Goal: Task Accomplishment & Management: Use online tool/utility

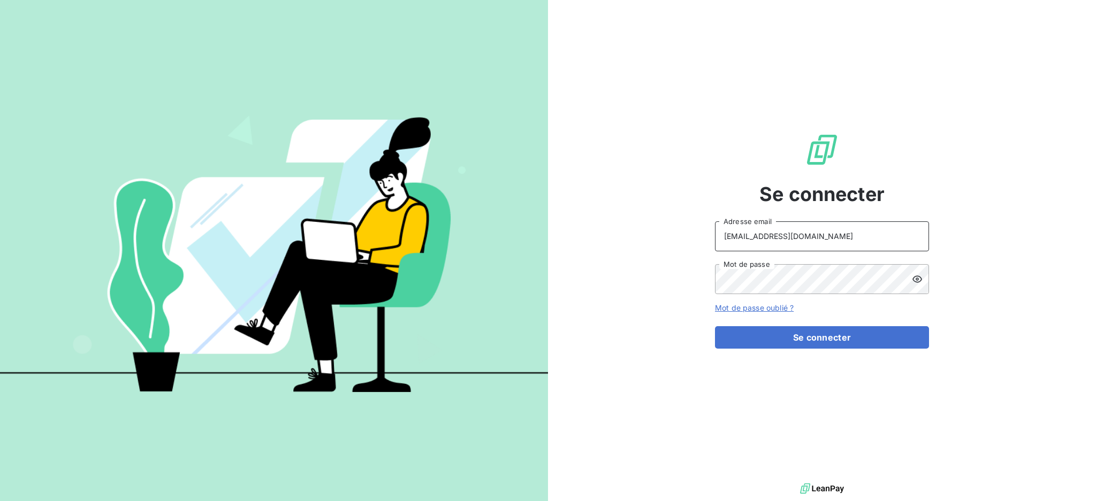
click at [903, 239] on input "[EMAIL_ADDRESS][DOMAIN_NAME]" at bounding box center [822, 236] width 214 height 30
type input "[EMAIL_ADDRESS][DOMAIN_NAME]"
click at [794, 324] on form "[EMAIL_ADDRESS][DOMAIN_NAME] Adresse email Mot de passe Mot de passe oublié ? S…" at bounding box center [822, 284] width 214 height 127
click at [797, 333] on button "Se connecter" at bounding box center [822, 337] width 214 height 22
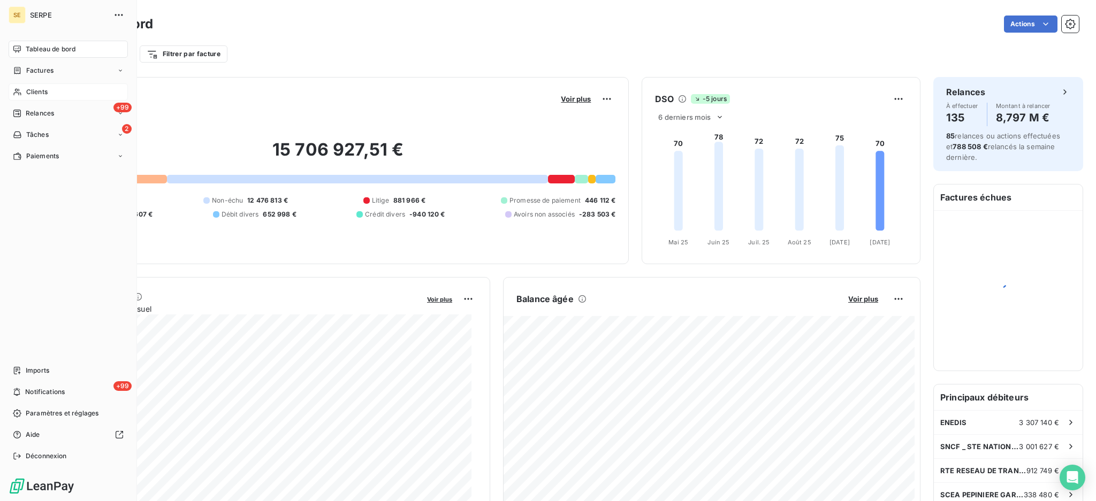
click at [41, 94] on span "Clients" at bounding box center [36, 92] width 21 height 10
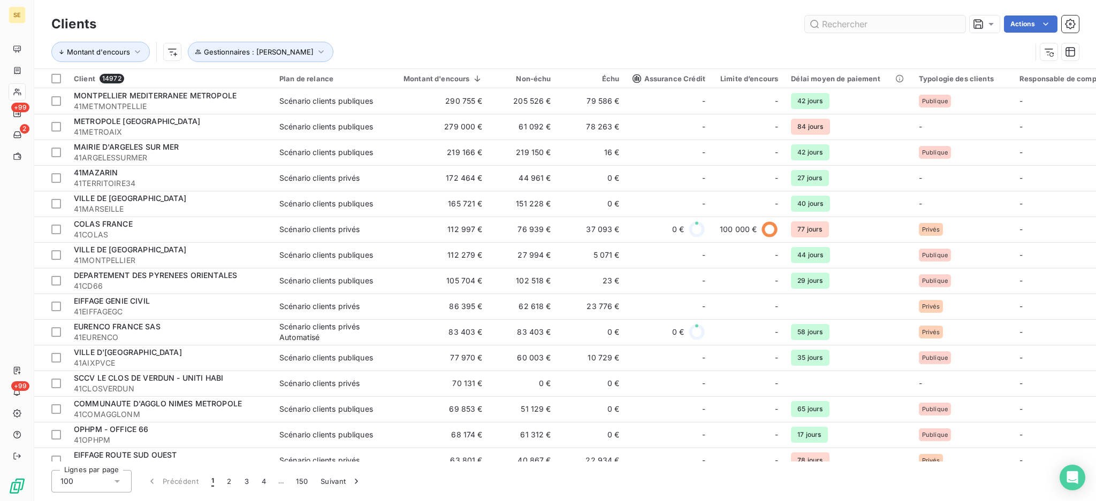
click at [855, 24] on input "text" at bounding box center [885, 24] width 160 height 17
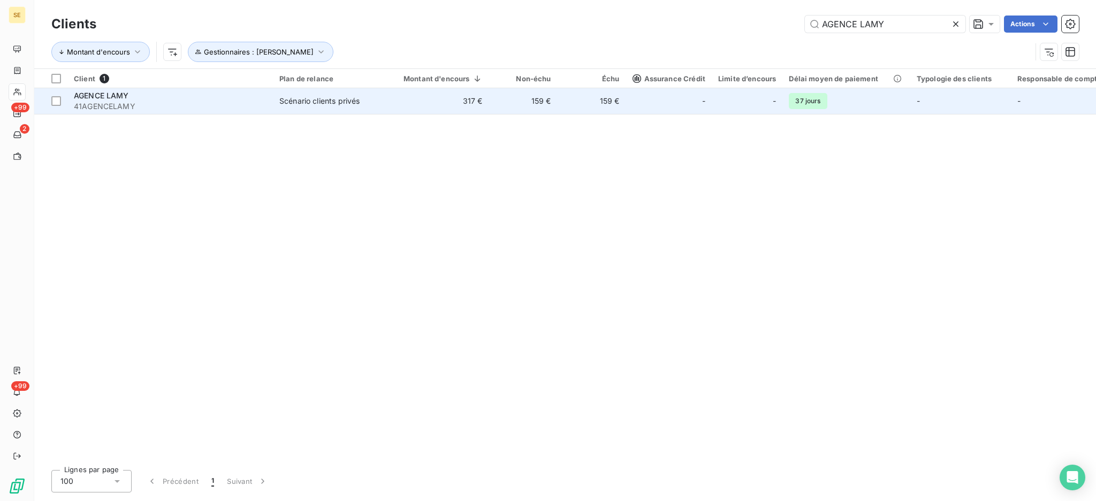
type input "AGENCE LAMY"
click at [524, 91] on td "159 €" at bounding box center [523, 101] width 68 height 26
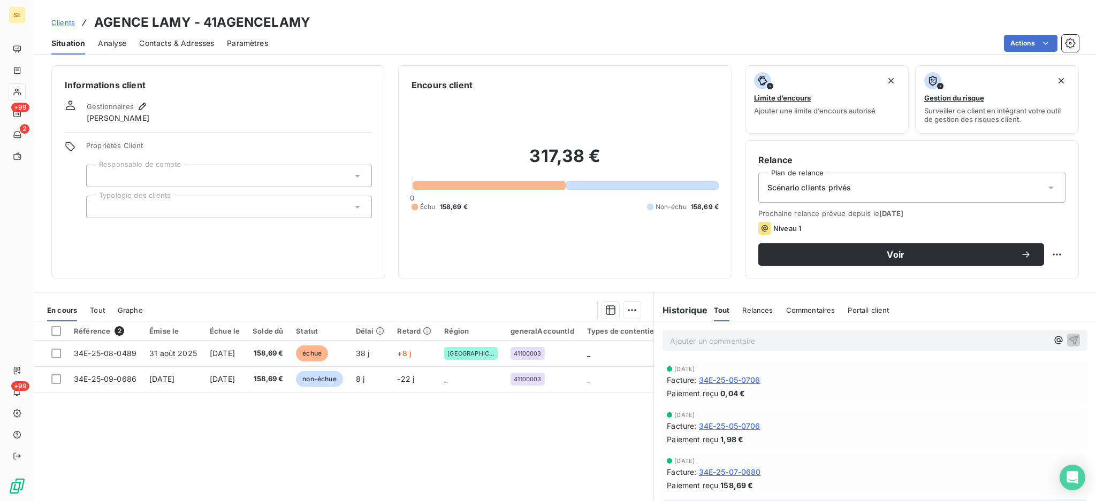
click at [1045, 187] on icon at bounding box center [1050, 187] width 11 height 11
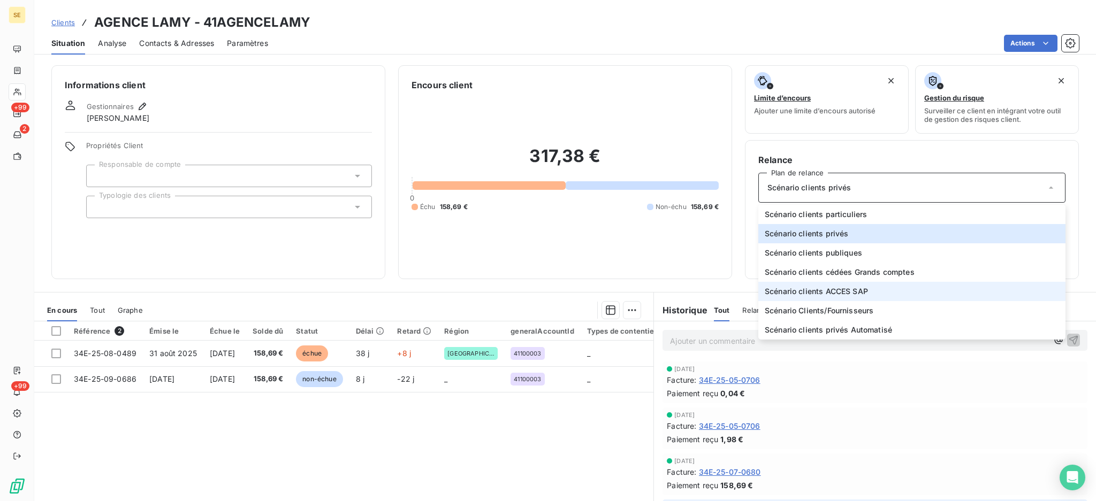
scroll to position [58, 0]
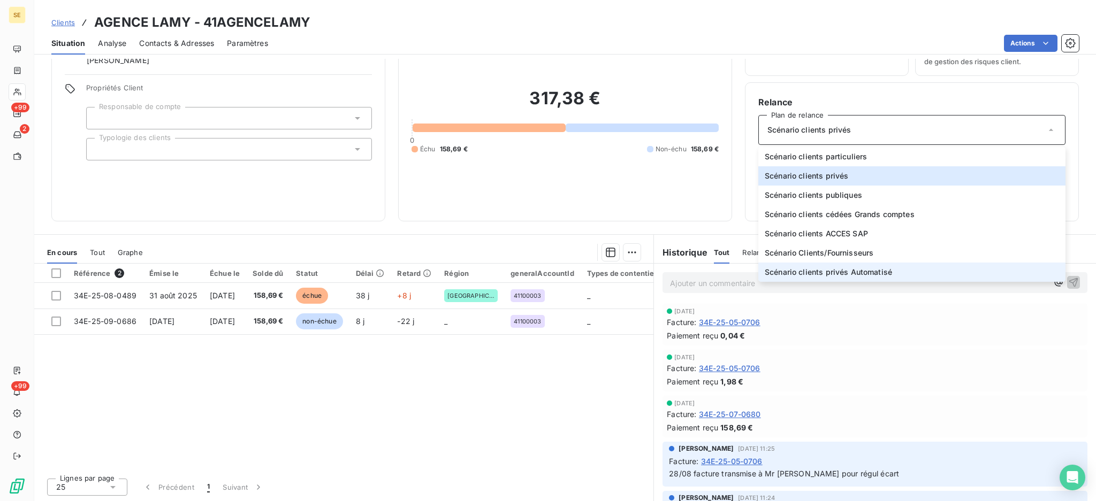
click at [863, 270] on span "Scénario clients privés Automatisé" at bounding box center [827, 272] width 127 height 11
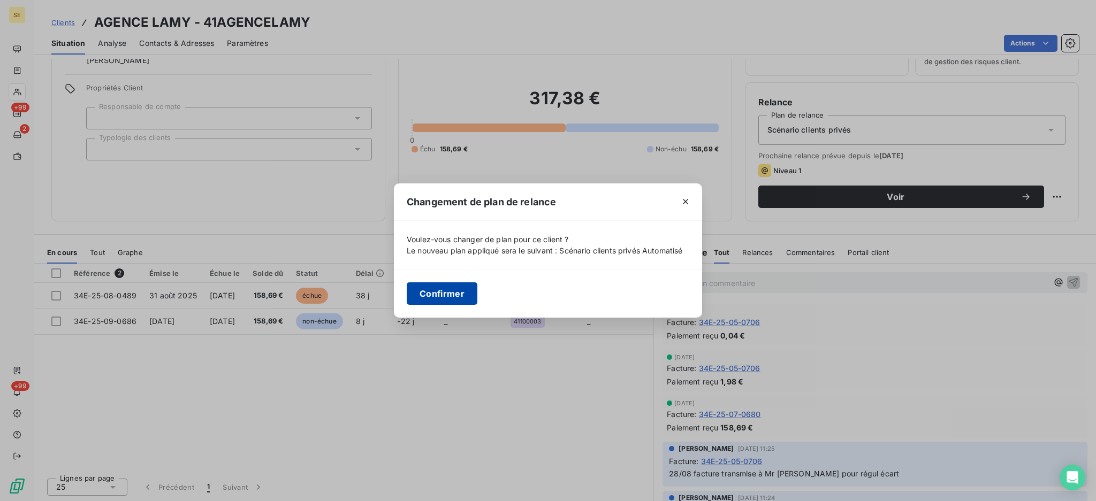
click at [442, 300] on button "Confirmer" at bounding box center [442, 293] width 71 height 22
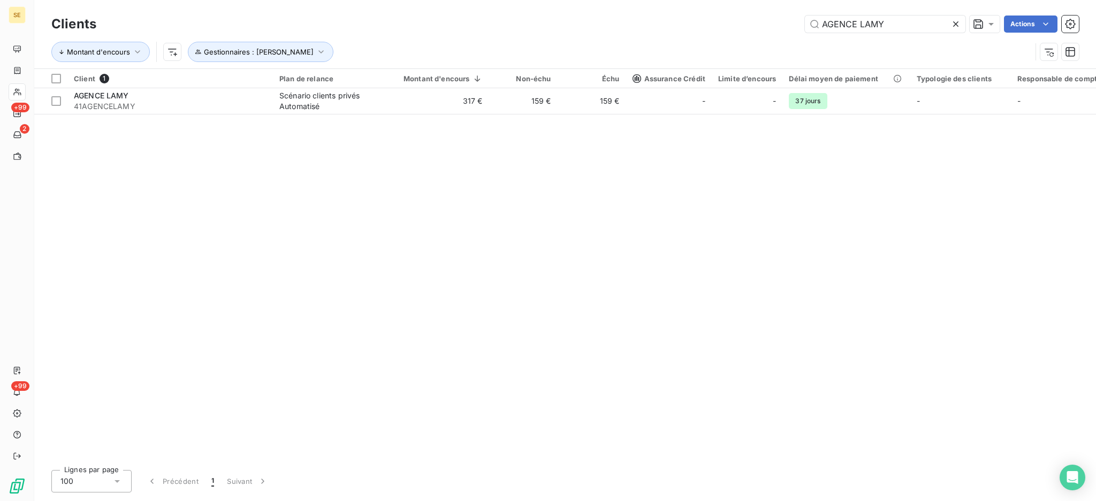
drag, startPoint x: 912, startPoint y: 20, endPoint x: 666, endPoint y: 6, distance: 245.9
click at [694, 9] on div "Clients AGENCE LAMY Actions Montant d'encours Gestionnaires : [PERSON_NAME]" at bounding box center [564, 34] width 1061 height 68
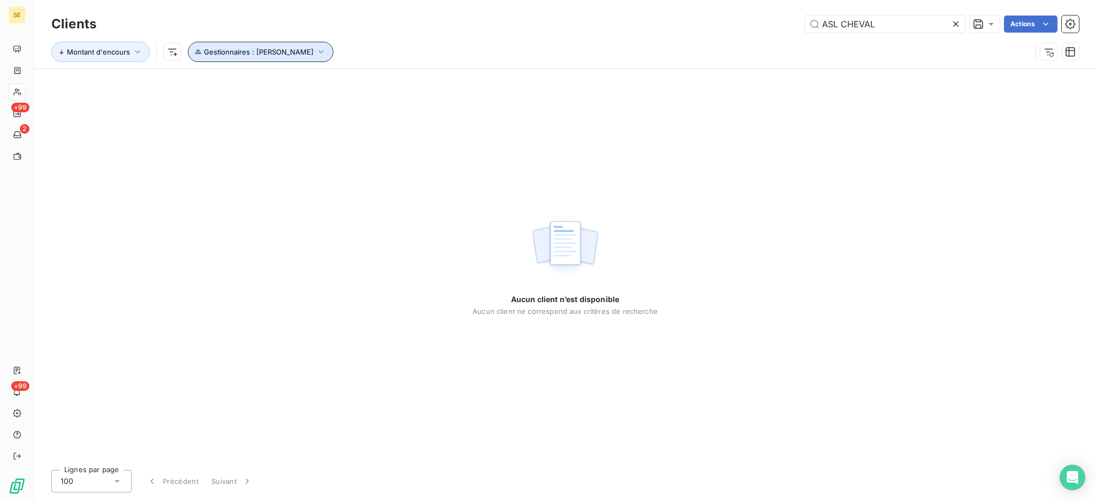
click at [316, 52] on icon "button" at bounding box center [321, 52] width 11 height 11
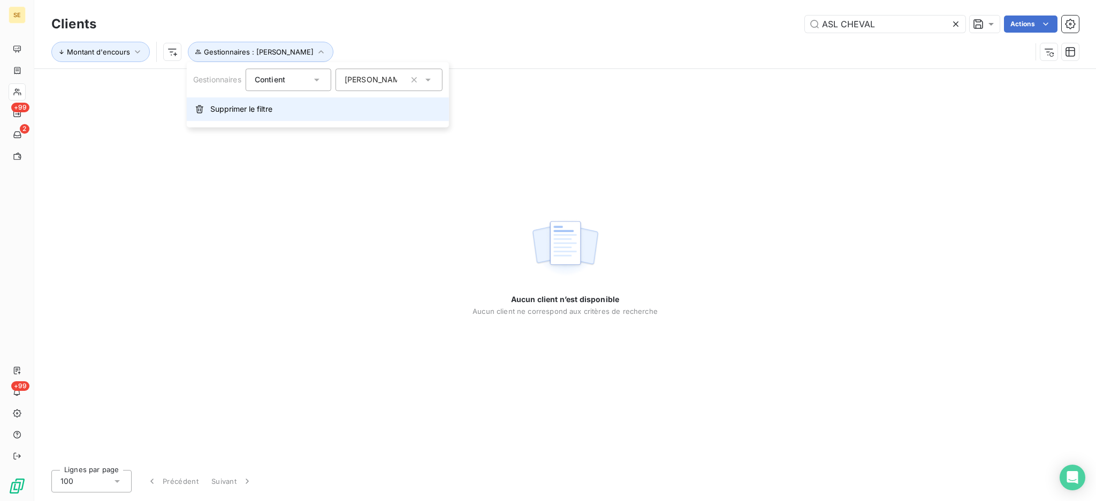
click at [281, 108] on button "Supprimer le filtre" at bounding box center [318, 109] width 262 height 24
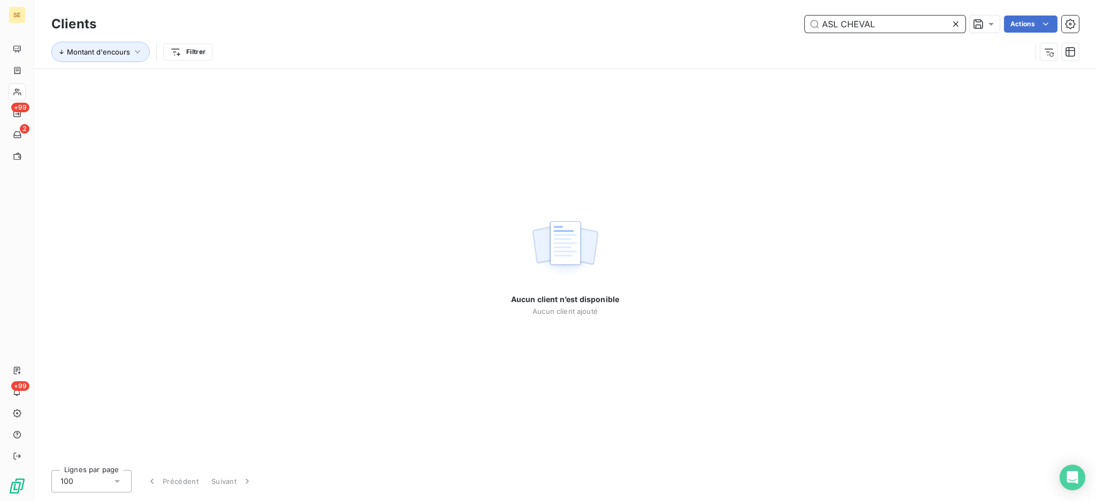
click at [840, 25] on input "ASL CHEVAL" at bounding box center [885, 24] width 160 height 17
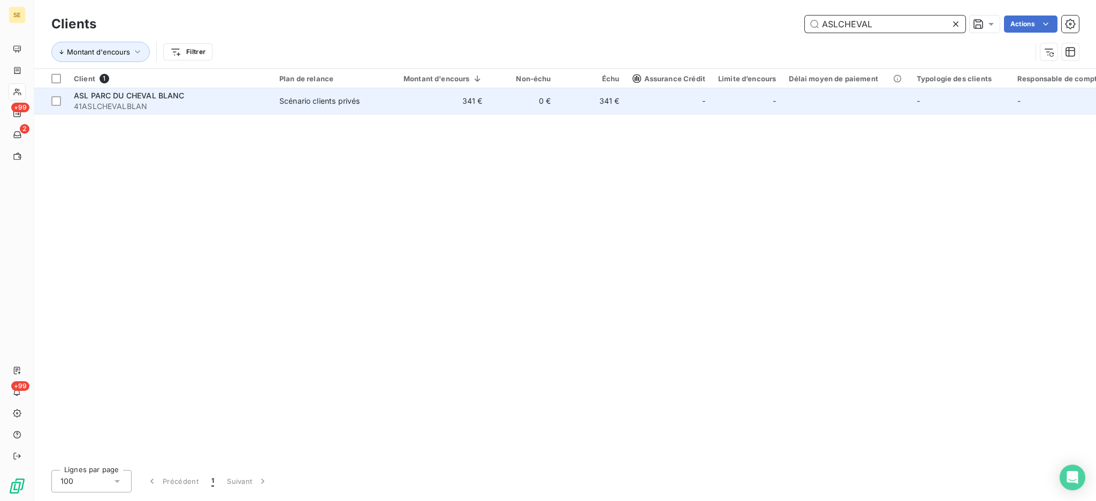
type input "ASLCHEVAL"
click at [237, 105] on span "41ASLCHEVALBLAN" at bounding box center [170, 106] width 193 height 11
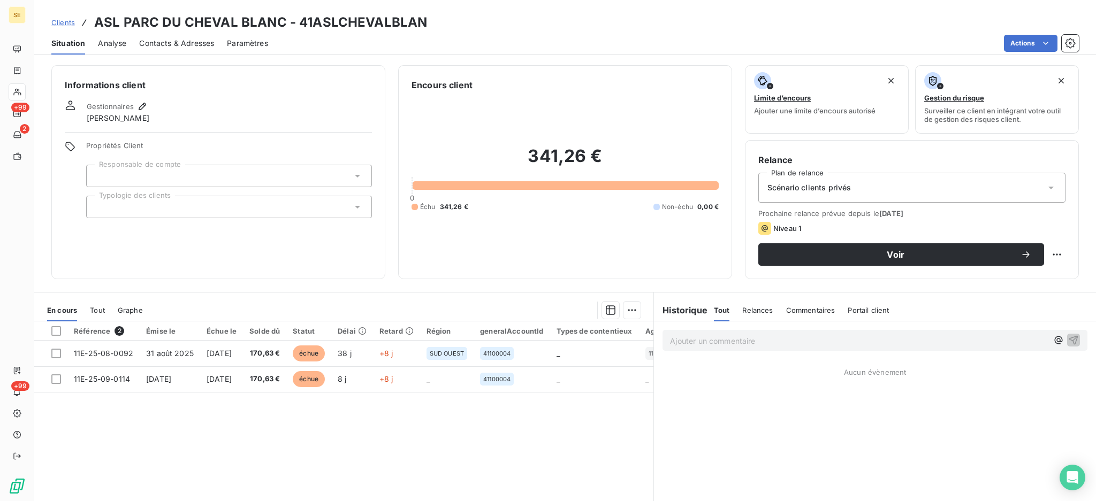
click at [1043, 181] on div "Scénario clients privés" at bounding box center [911, 188] width 307 height 30
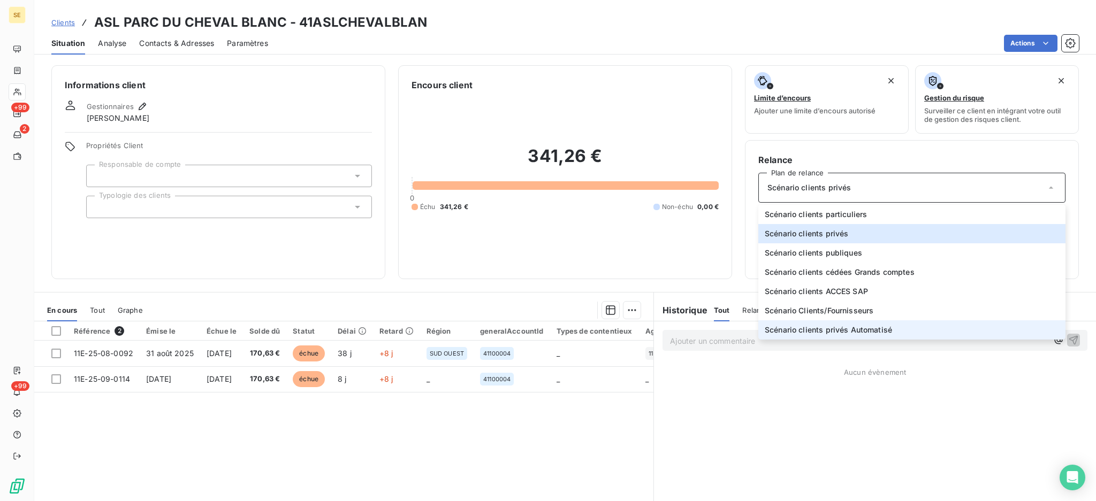
click at [876, 328] on span "Scénario clients privés Automatisé" at bounding box center [827, 330] width 127 height 11
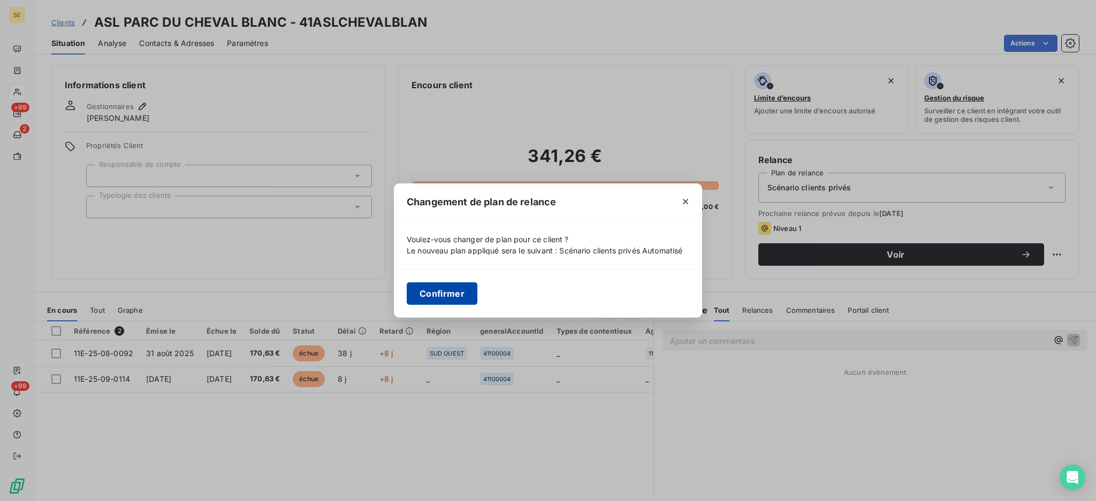
click at [432, 298] on button "Confirmer" at bounding box center [442, 293] width 71 height 22
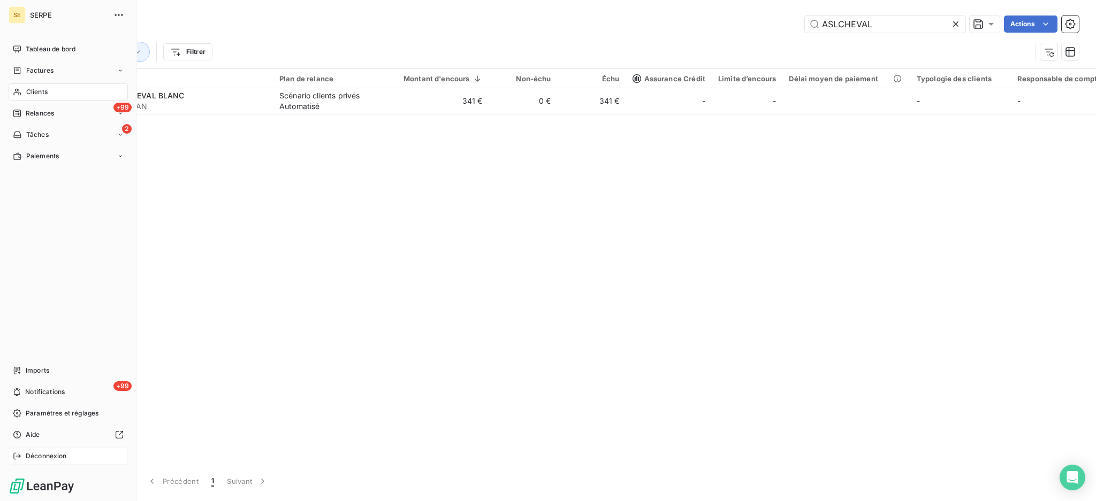
click at [43, 458] on span "Déconnexion" at bounding box center [46, 457] width 41 height 10
